Goal: Communication & Community: Ask a question

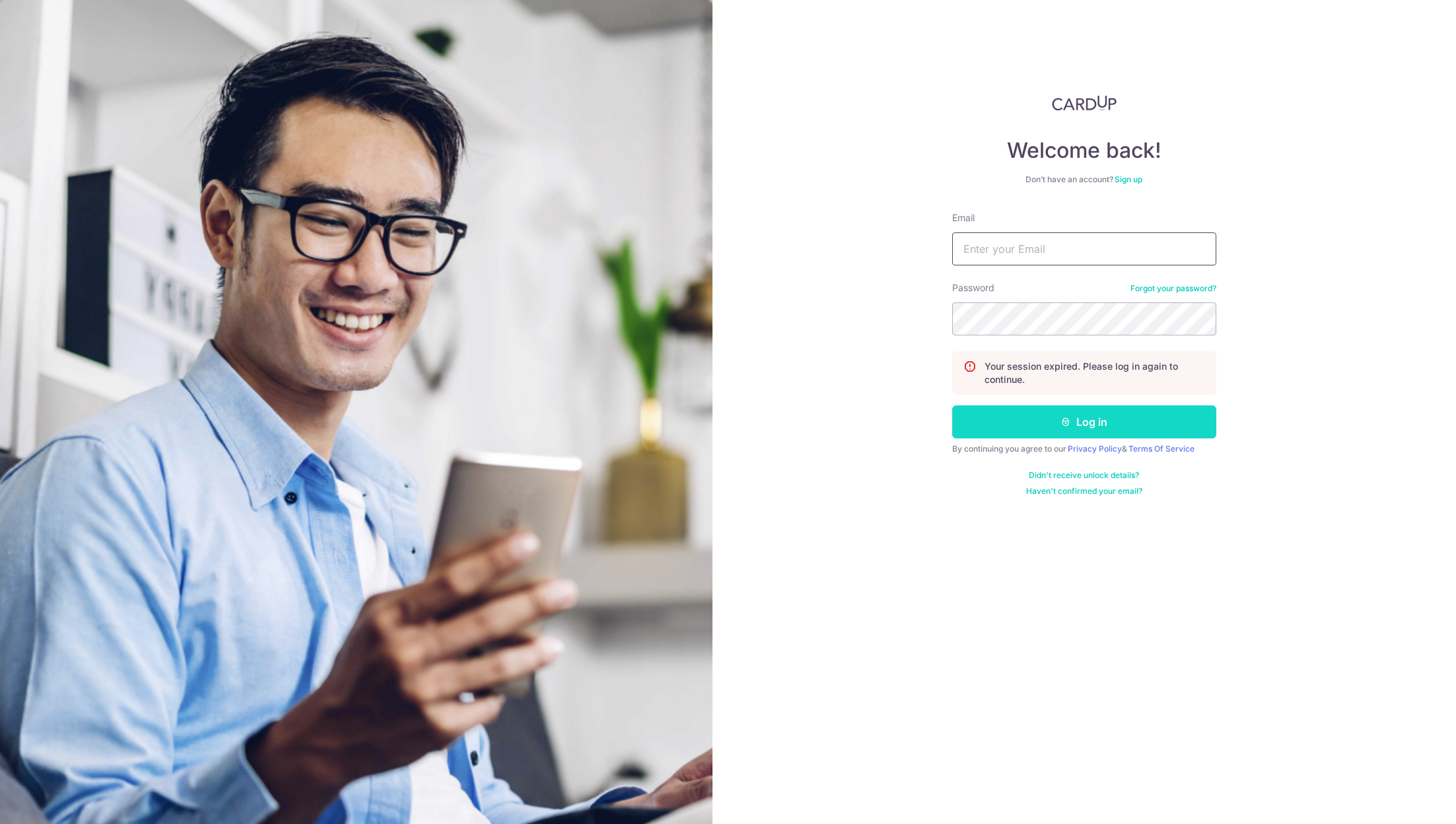
type input "[PERSON_NAME][EMAIL_ADDRESS][DOMAIN_NAME]"
click at [1050, 417] on button "Log in" at bounding box center [1084, 422] width 264 height 33
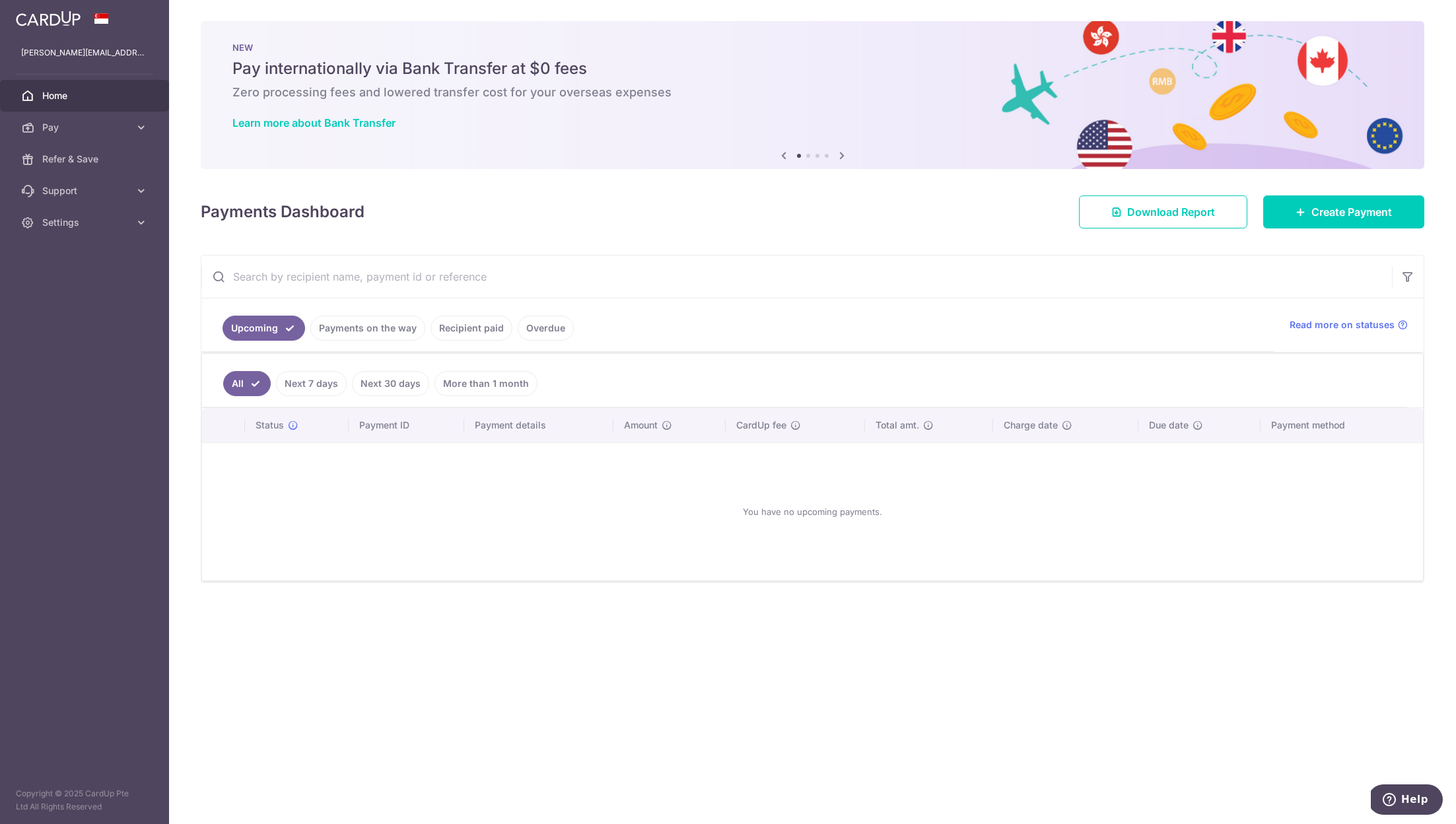
click at [373, 324] on link "Payments on the way" at bounding box center [368, 328] width 115 height 26
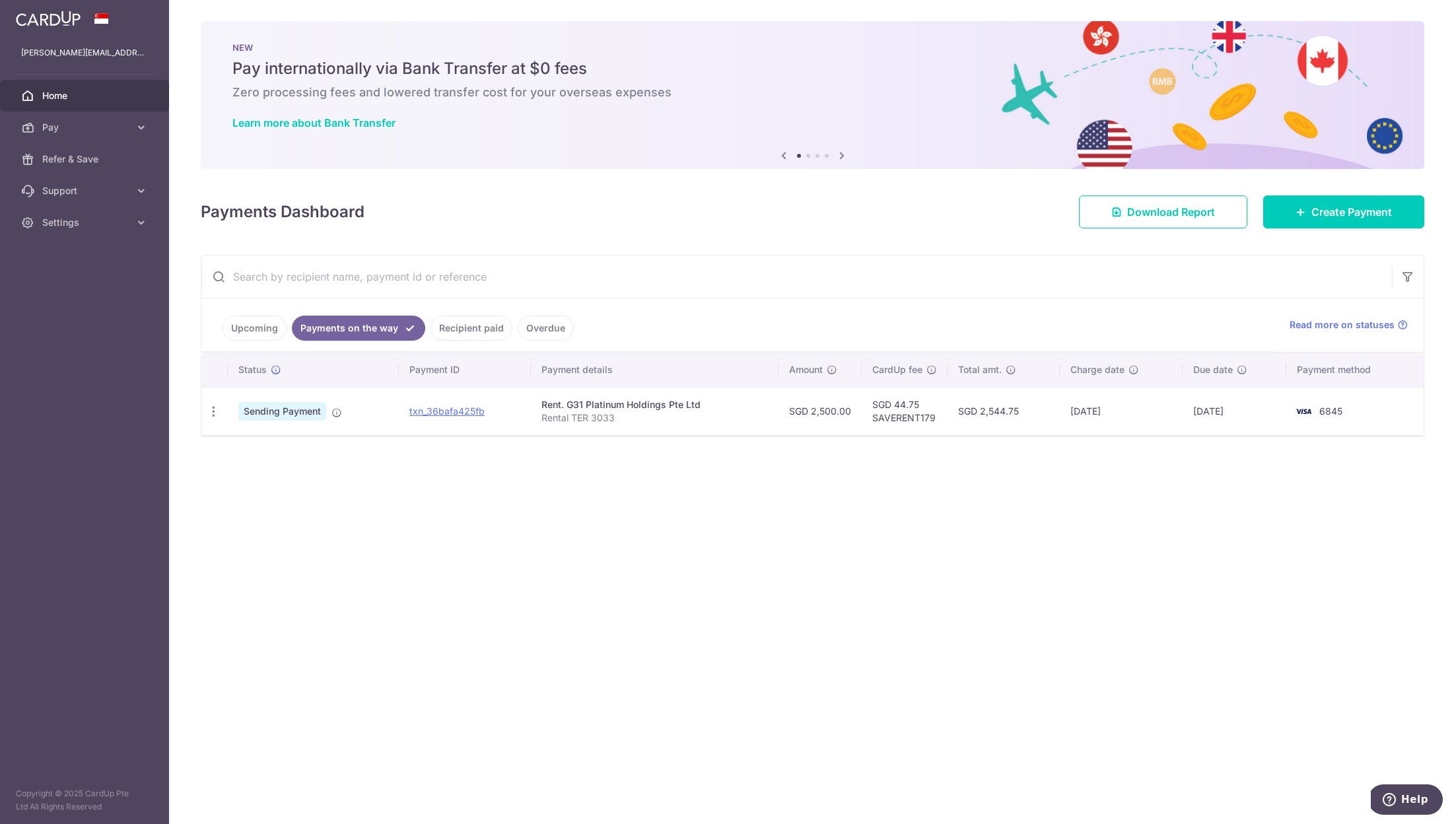
click at [1244, 376] on th "Due date" at bounding box center [1234, 370] width 103 height 35
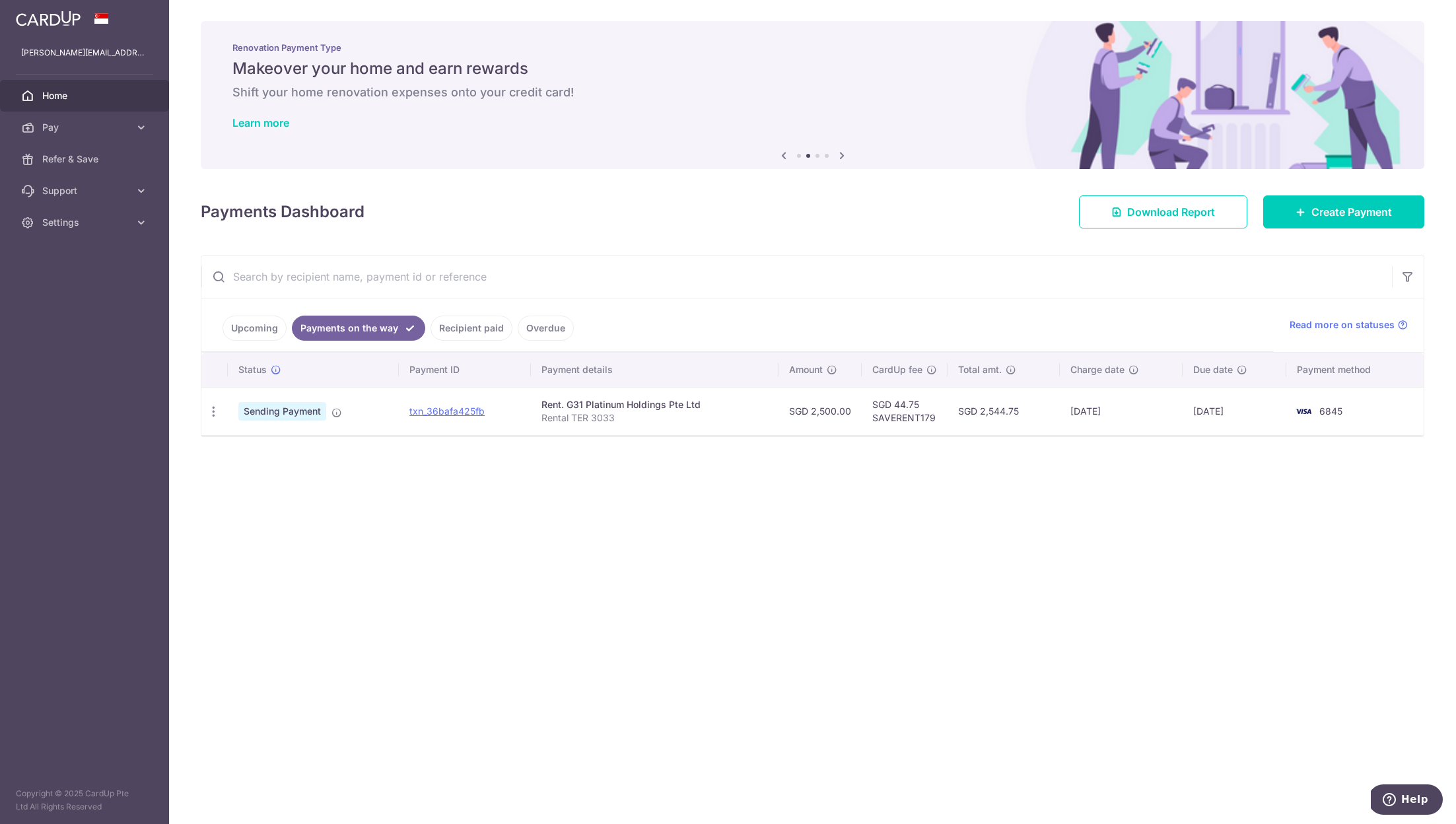
click at [472, 334] on link "Recipient paid" at bounding box center [471, 328] width 82 height 26
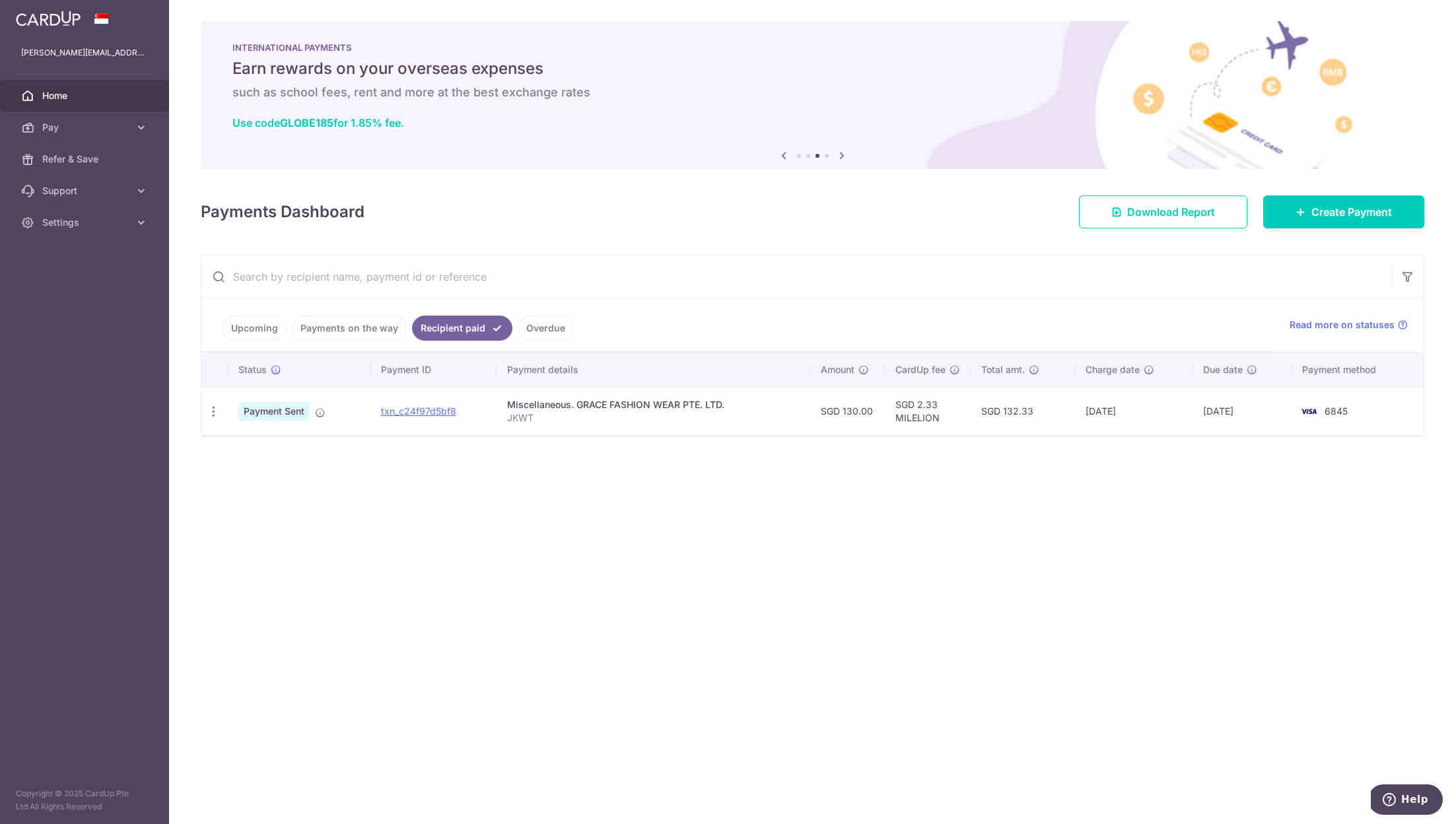
click at [365, 329] on link "Payments on the way" at bounding box center [349, 328] width 115 height 26
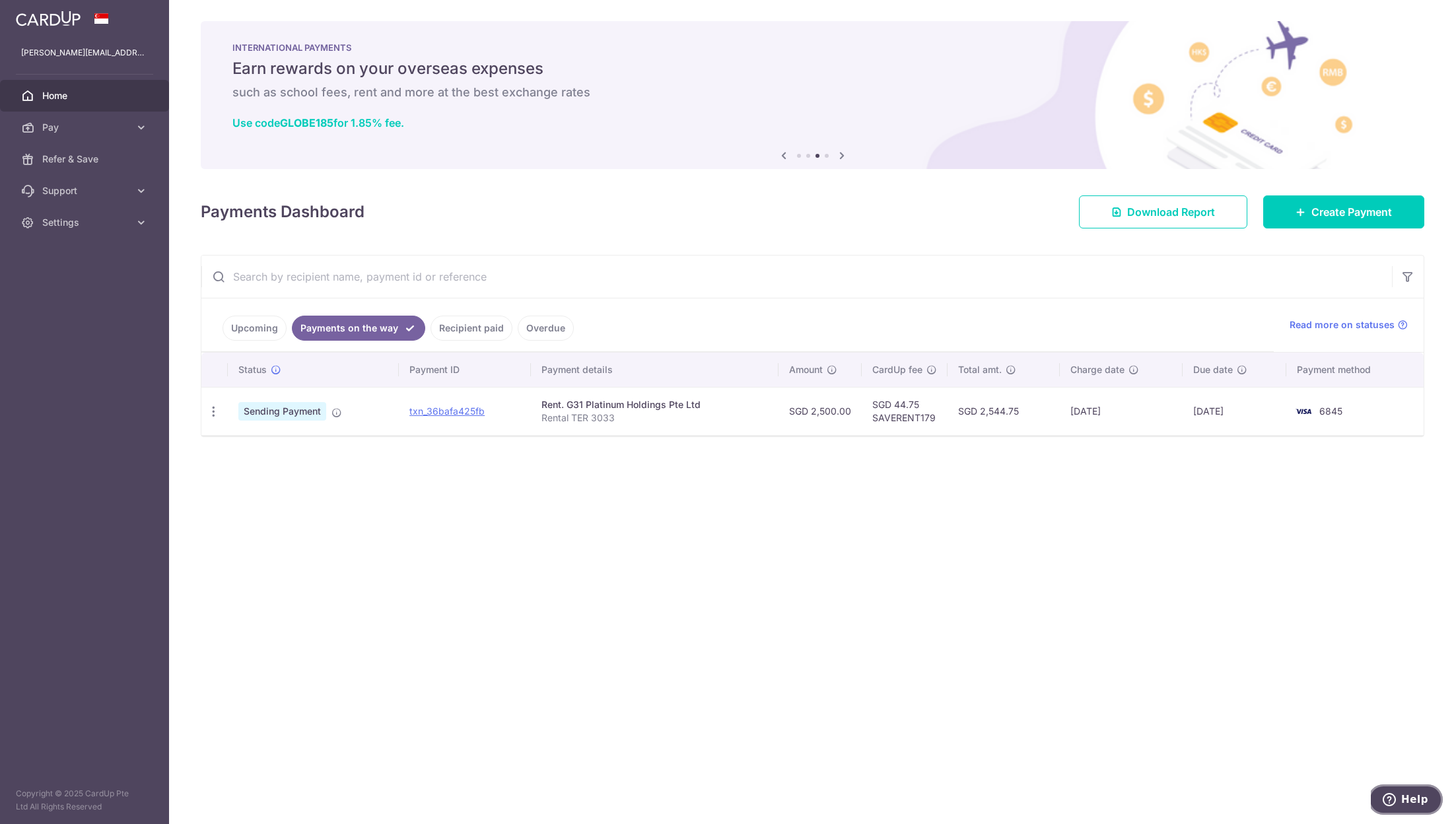
click at [1408, 802] on span "Help" at bounding box center [1415, 799] width 27 height 12
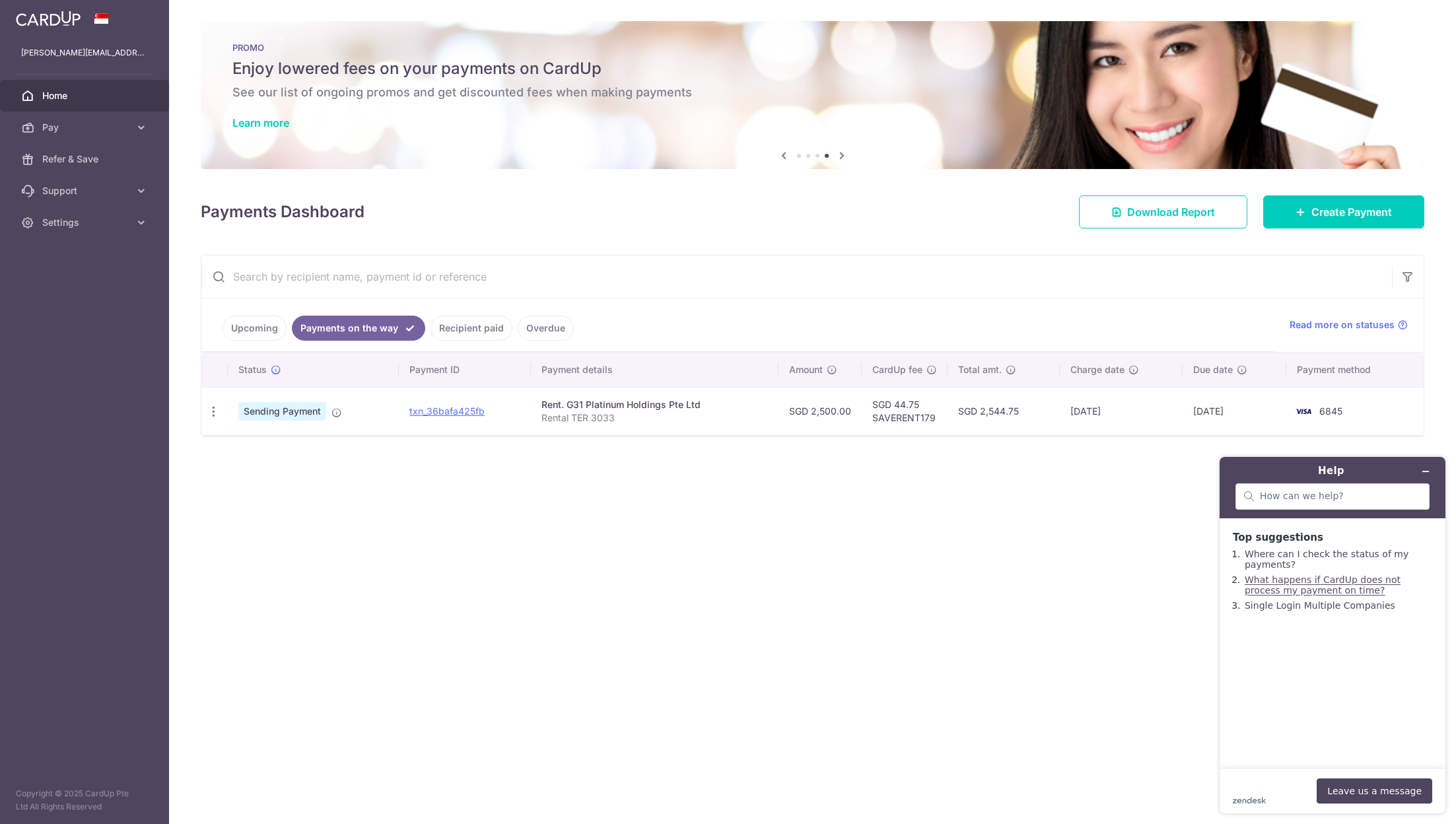
click at [1277, 590] on link "What happens if CardUp does not process my payment on time?" at bounding box center [1322, 584] width 156 height 21
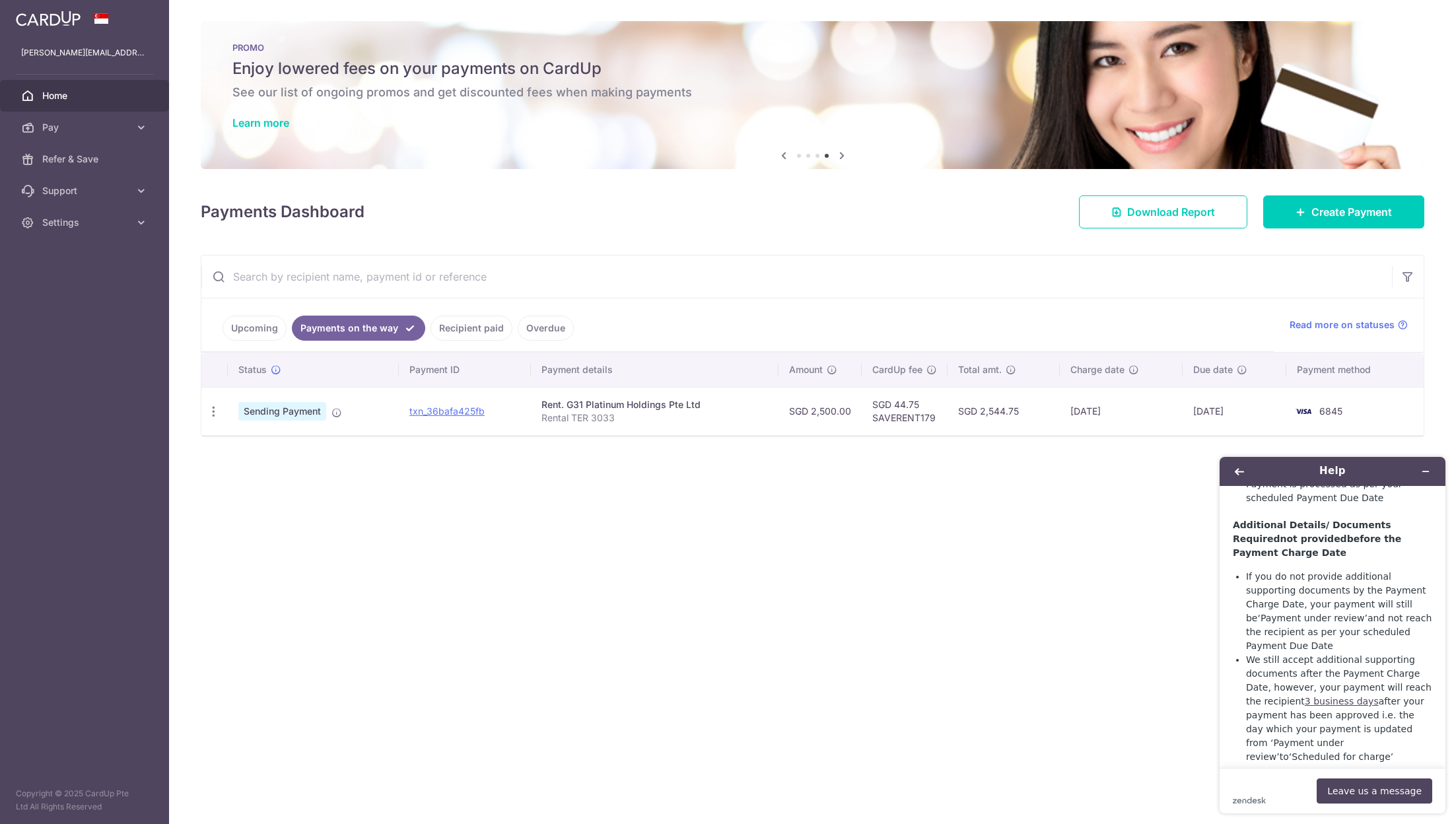
scroll to position [1113, 0]
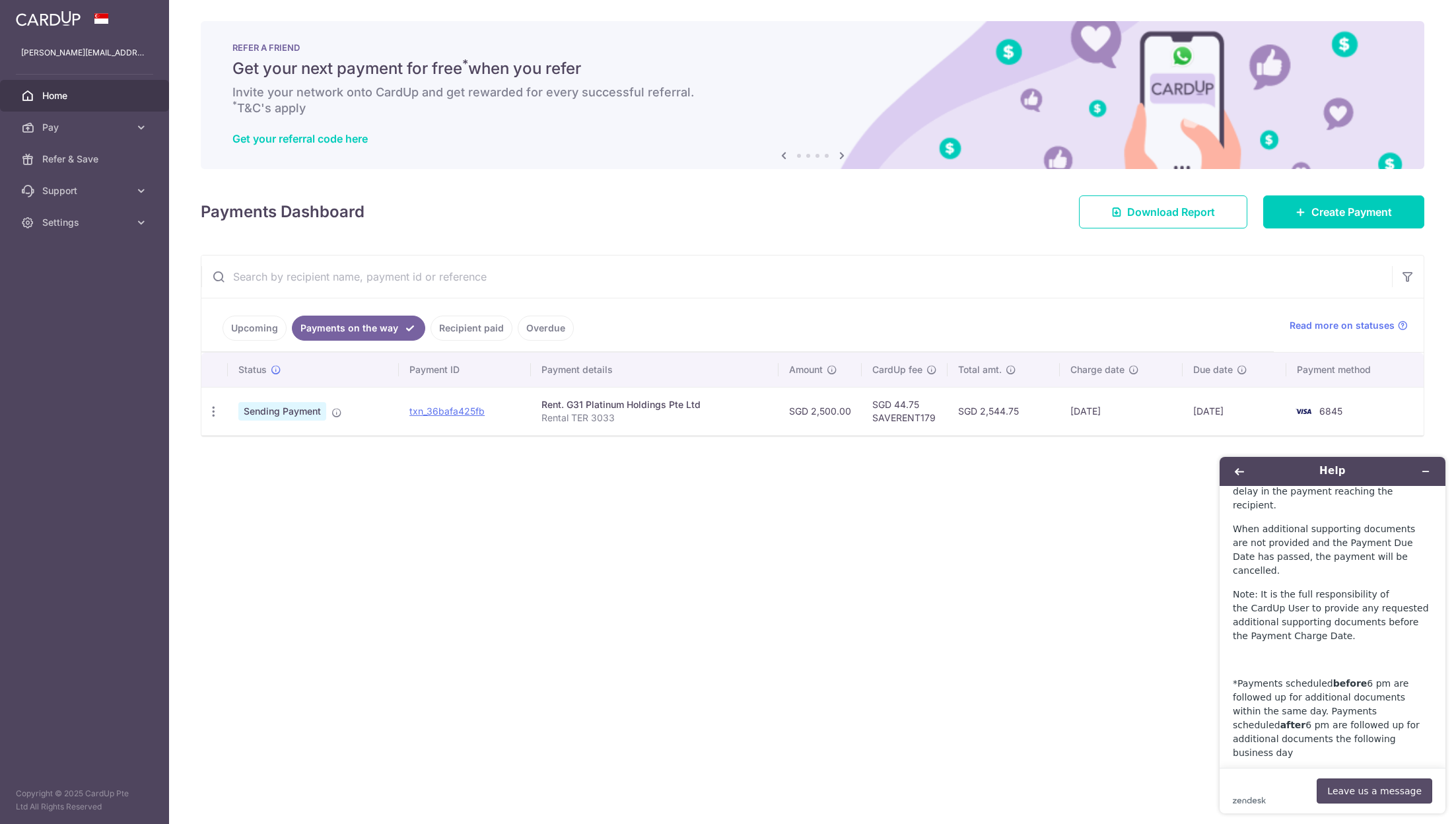
click at [1370, 780] on button "Leave us a message" at bounding box center [1374, 791] width 116 height 26
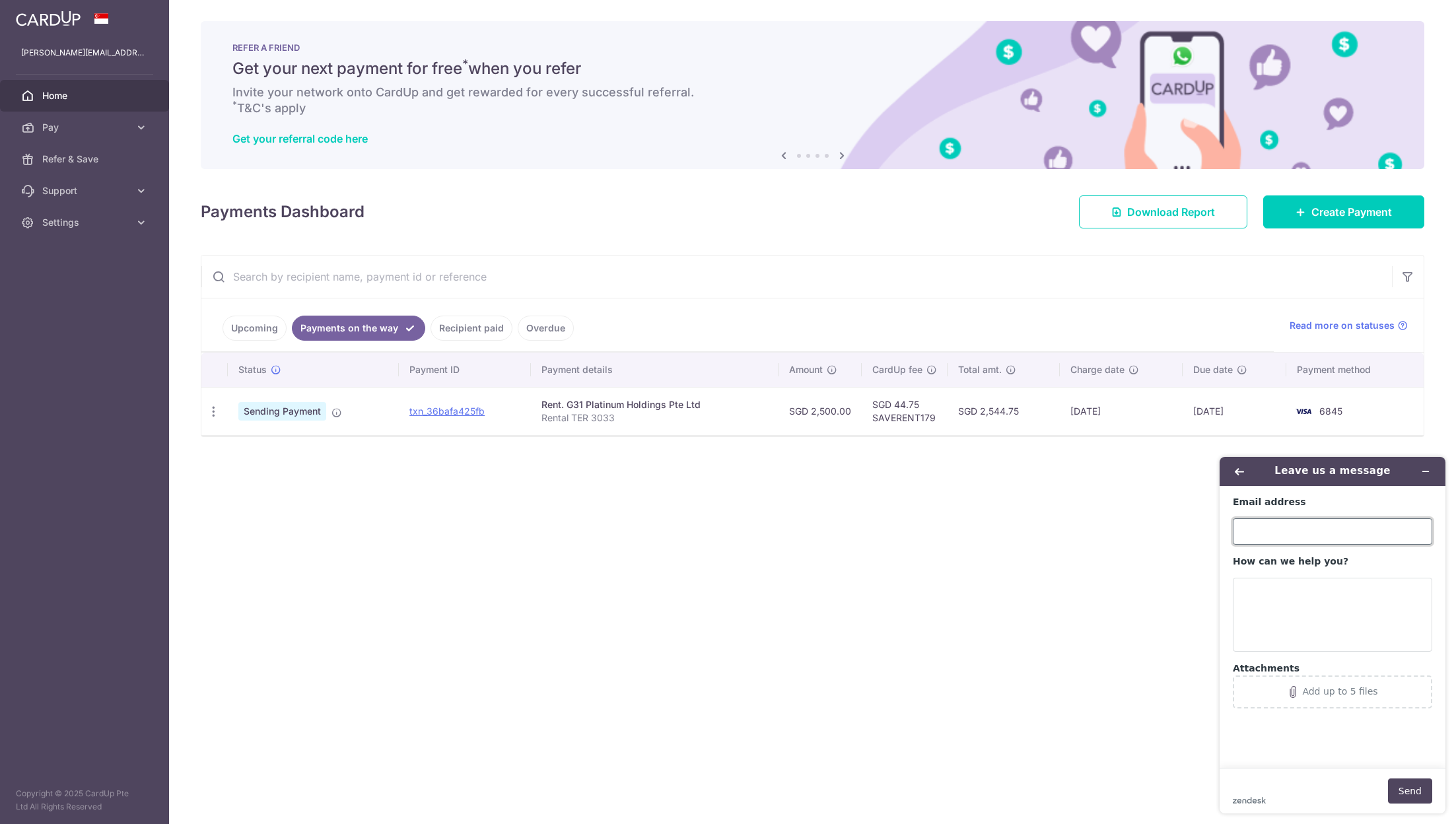
click at [1295, 520] on input "Email address" at bounding box center [1332, 531] width 200 height 26
type input "[PERSON_NAME][EMAIL_ADDRESS][DOMAIN_NAME]"
click at [502, 423] on td "txn_36bafa425fb" at bounding box center [465, 411] width 132 height 48
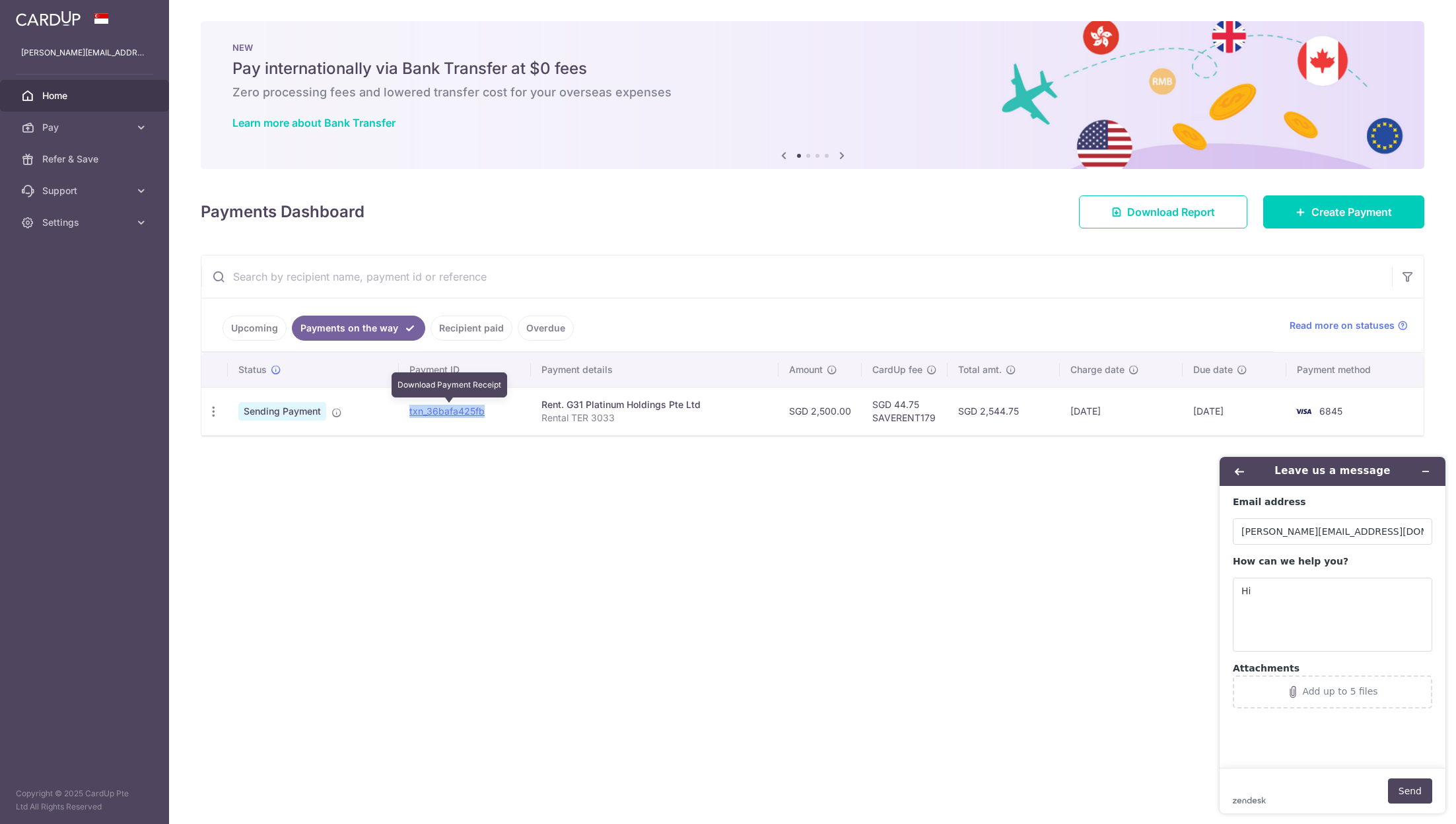
drag, startPoint x: 505, startPoint y: 411, endPoint x: 408, endPoint y: 411, distance: 97.0
click at [406, 411] on td "txn_36bafa425fb Download Payment Receipt" at bounding box center [465, 411] width 132 height 48
copy link "txn_36bafa425fb"
click at [1322, 613] on textarea "Hi" at bounding box center [1332, 614] width 200 height 74
paste textarea "txn_36bafa425fb"
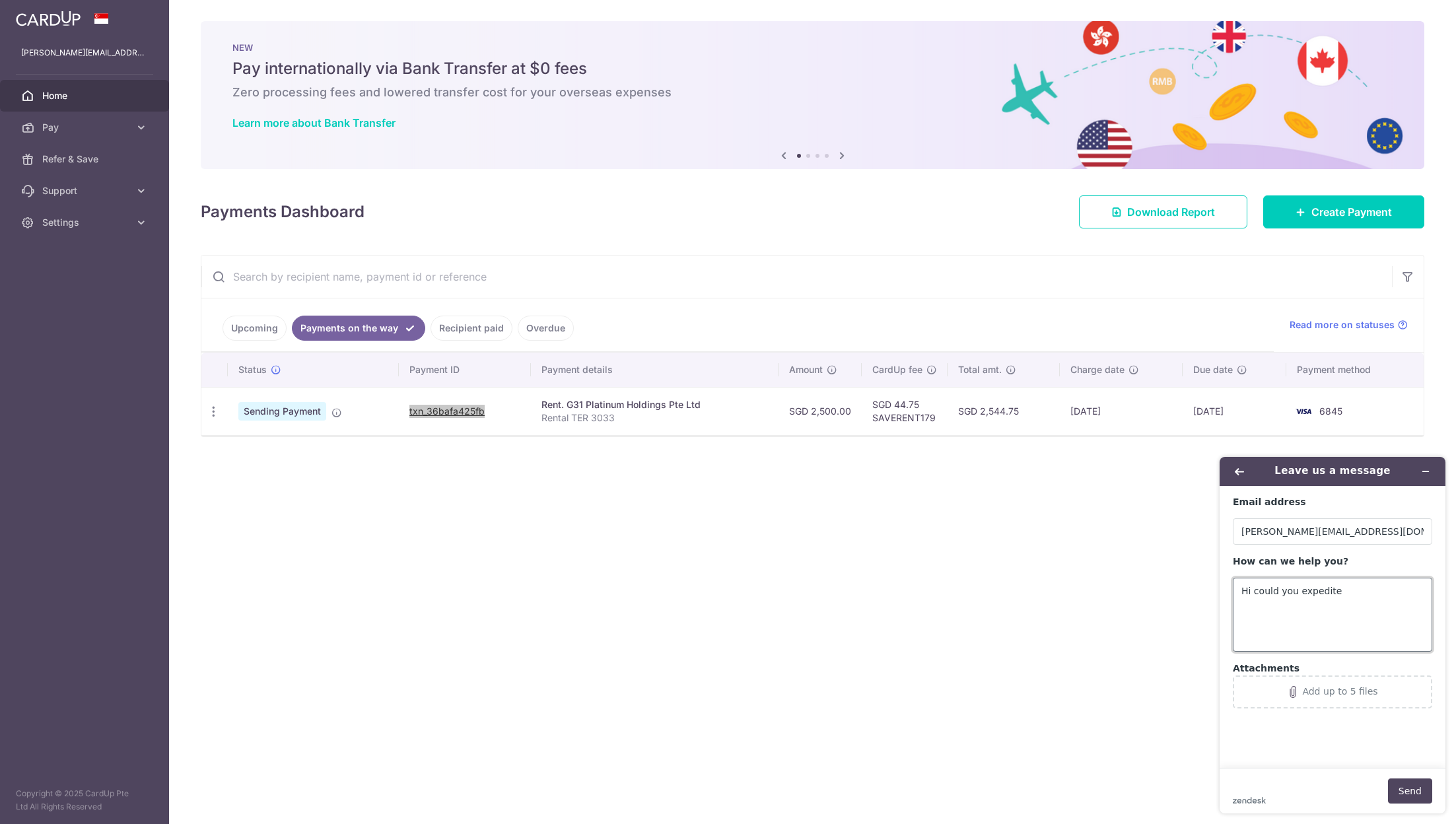
paste textarea "txn_36bafa425fb"
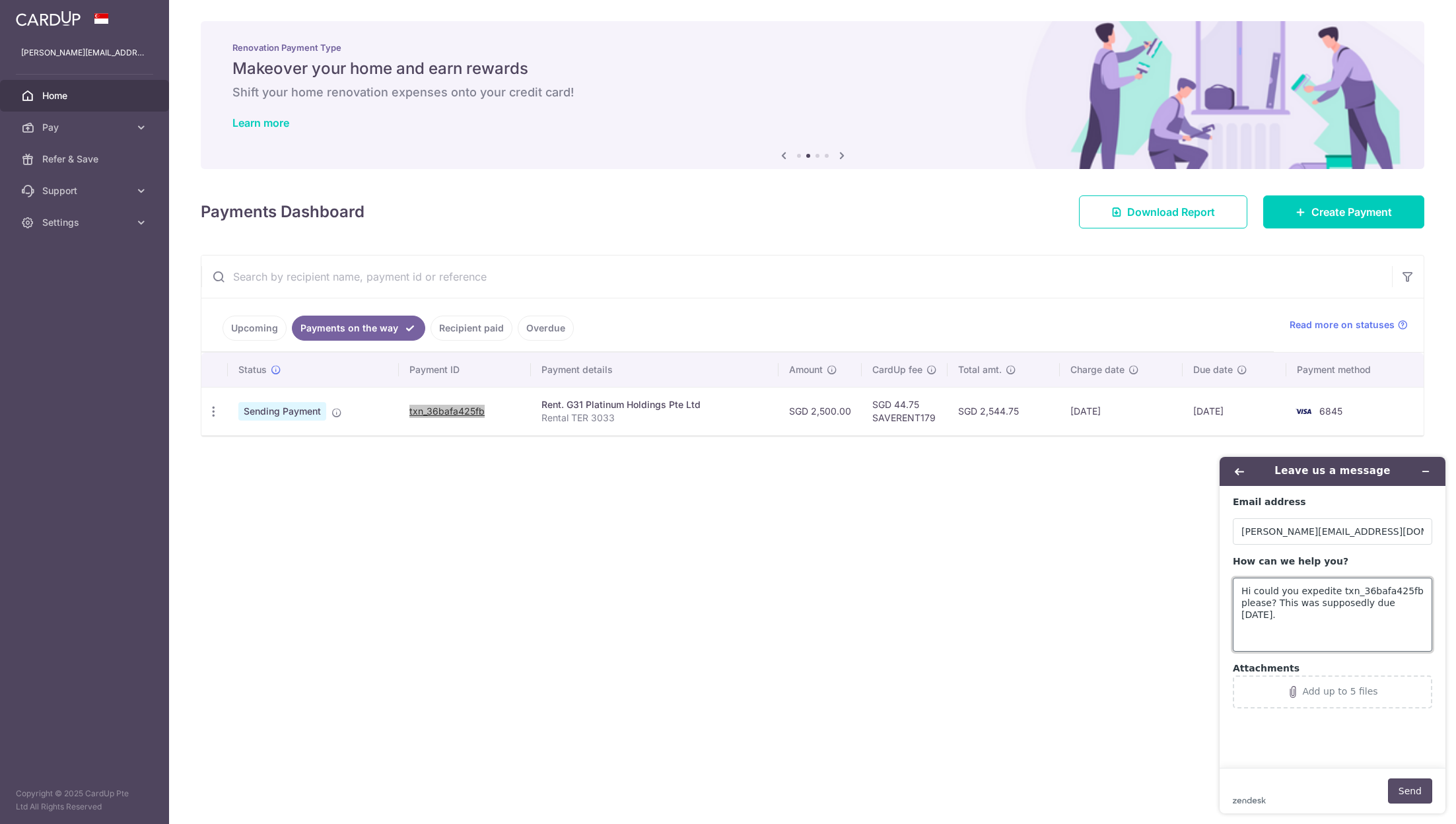
type textarea "Hi could you expedite txn_36bafa425fb please? This was supposedly due [DATE]."
click at [1415, 794] on button "Send" at bounding box center [1410, 791] width 45 height 26
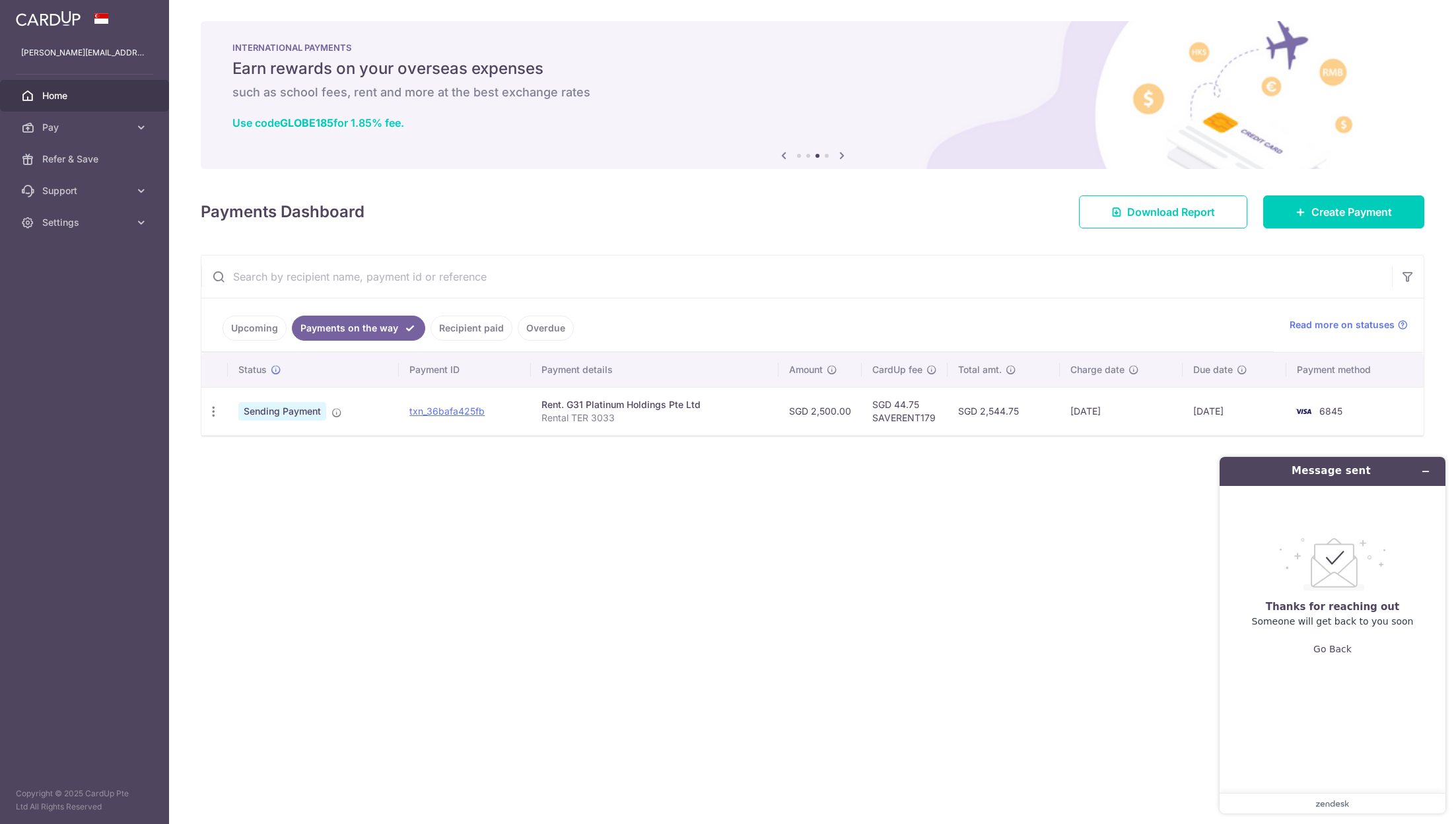
click at [848, 623] on div "× Pause Schedule Pause all future payments in this series Pause just this one p…" at bounding box center [812, 412] width 1287 height 824
